Goal: Information Seeking & Learning: Learn about a topic

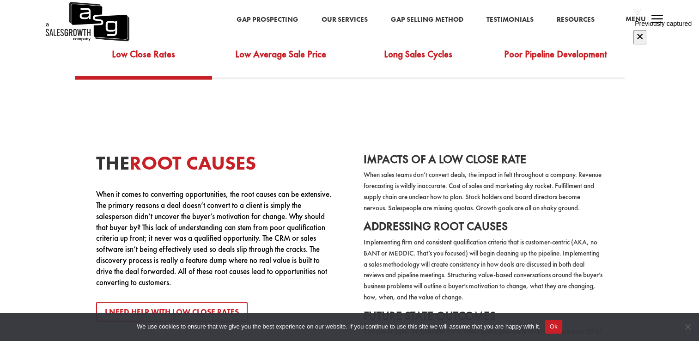
scroll to position [1727, 0]
click at [532, 49] on link "Poor Pipeline Development" at bounding box center [556, 60] width 138 height 32
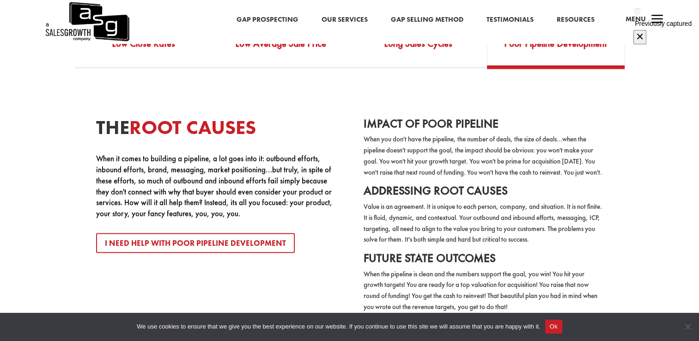
scroll to position [1738, 0]
click at [623, 221] on div "The Root Causes When it comes to building a pipeline, a lot goes into it: outbo…" at bounding box center [349, 196] width 647 height 256
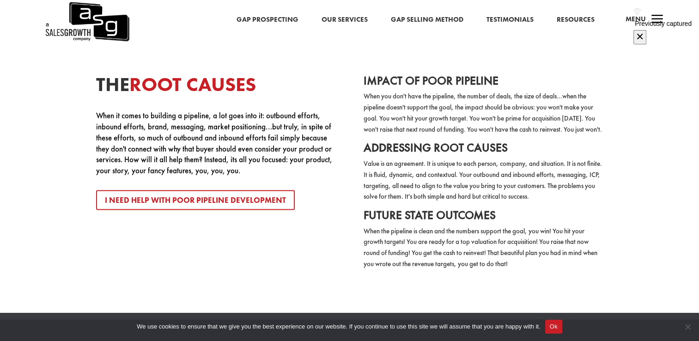
scroll to position [1781, 0]
click at [623, 221] on div "The Root Causes When it comes to building a pipeline, a lot goes into it: outbo…" at bounding box center [349, 153] width 647 height 256
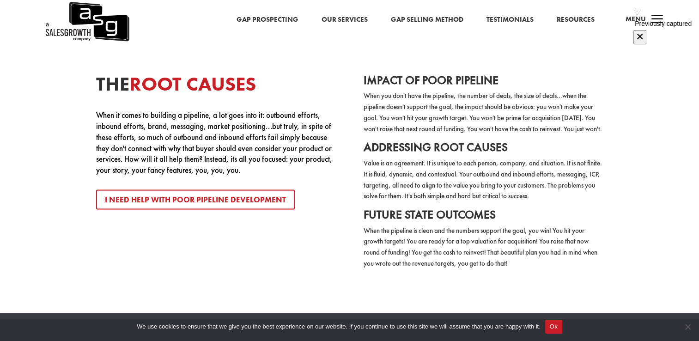
click at [623, 221] on div "The Root Causes When it comes to building a pipeline, a lot goes into it: outbo…" at bounding box center [349, 153] width 647 height 256
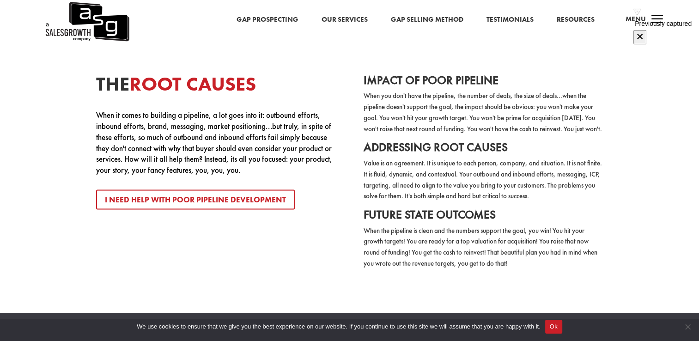
click at [624, 221] on div "The Root Causes When it comes to building a pipeline, a lot goes into it: outbo…" at bounding box center [349, 153] width 647 height 256
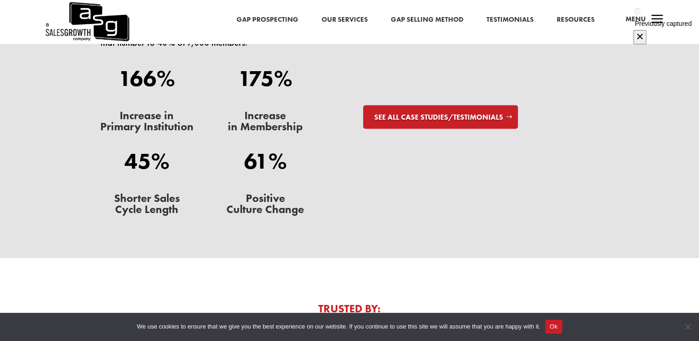
scroll to position [2720, 0]
